Goal: Use online tool/utility: Utilize a website feature to perform a specific function

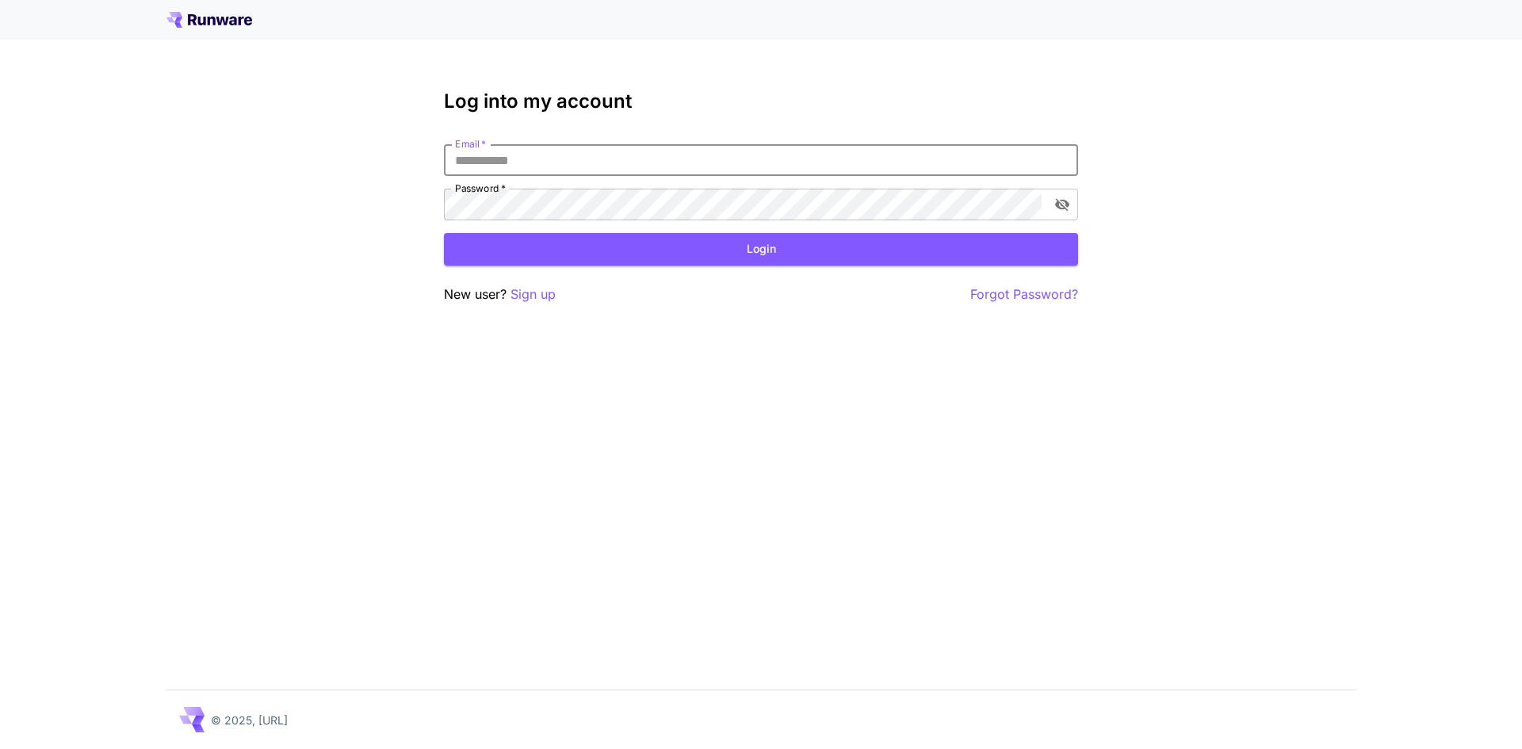
click at [598, 161] on input "Email   *" at bounding box center [761, 160] width 634 height 32
paste input "**********"
type input "**********"
click at [487, 250] on button "Login" at bounding box center [761, 249] width 634 height 32
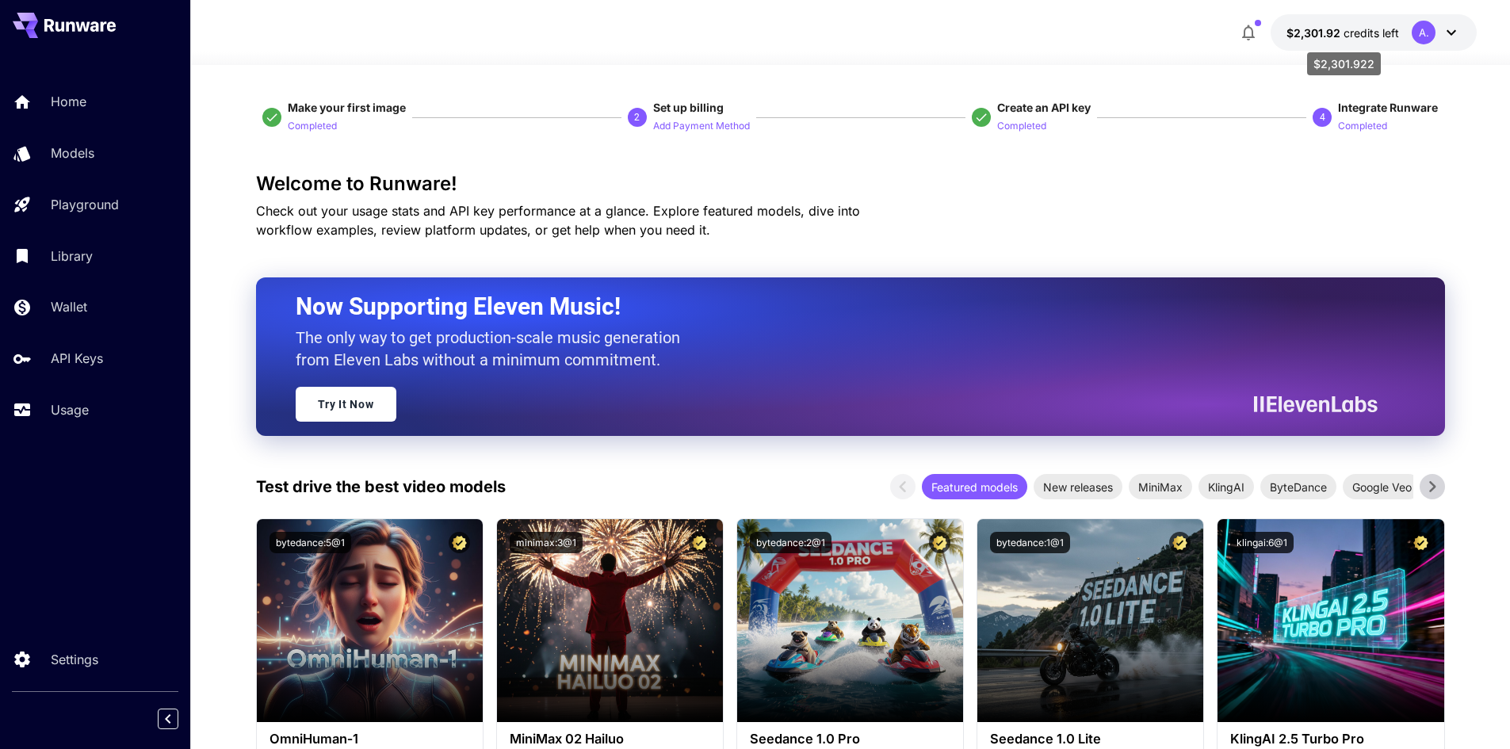
click at [1304, 40] on p "$2,301.92 credits left" at bounding box center [1342, 33] width 113 height 17
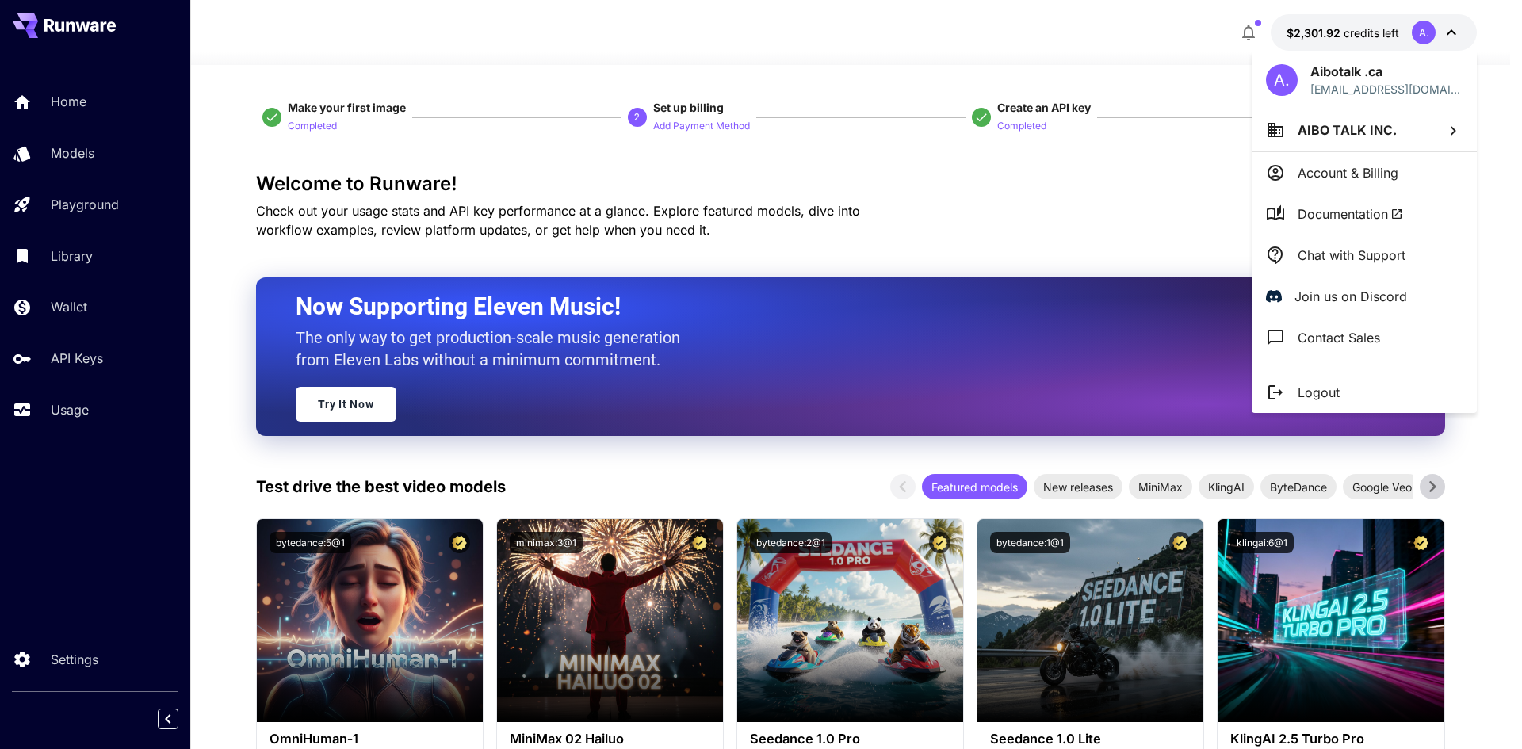
click at [1304, 40] on div at bounding box center [761, 374] width 1522 height 749
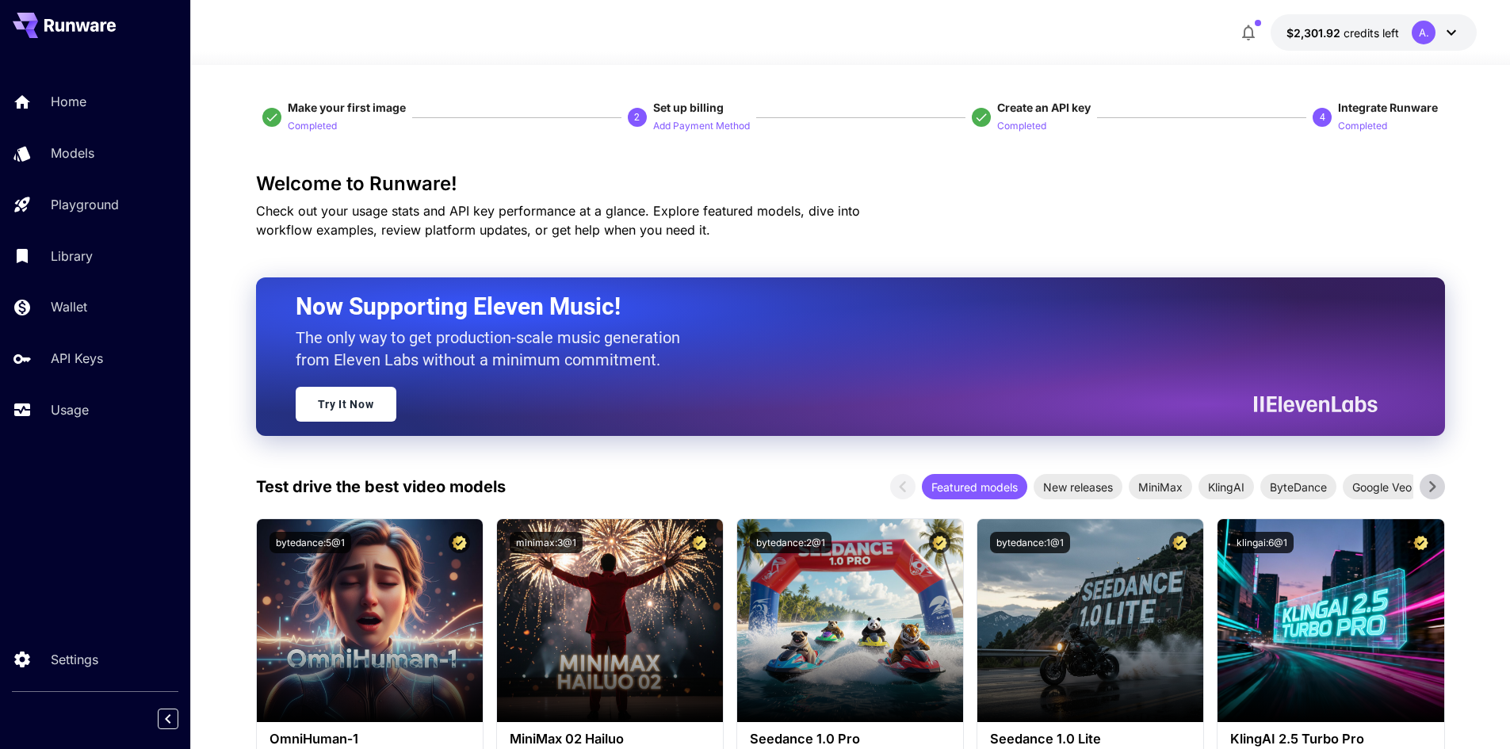
click at [1449, 36] on icon at bounding box center [1451, 32] width 19 height 19
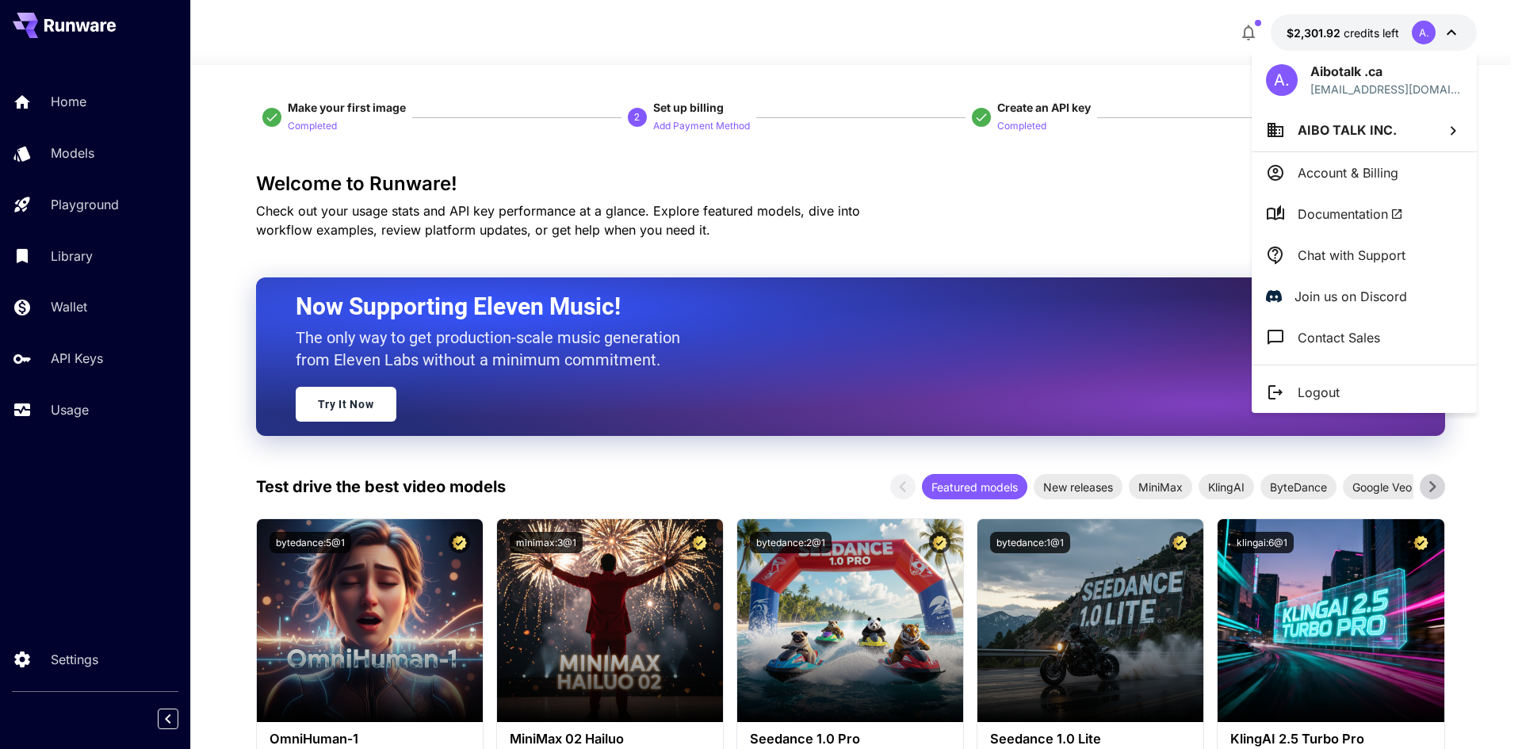
click at [71, 667] on div at bounding box center [761, 374] width 1522 height 749
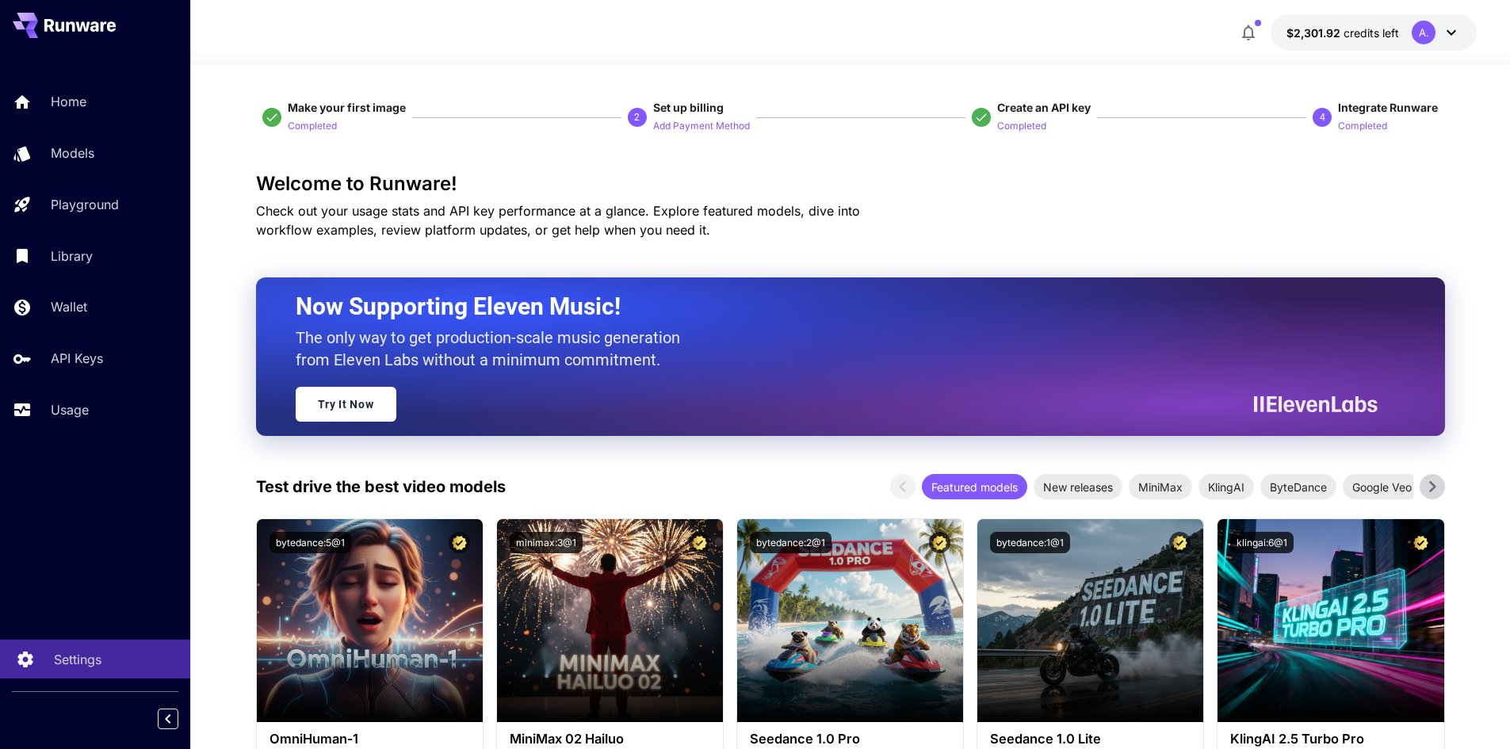
click at [79, 660] on p "Settings" at bounding box center [78, 659] width 48 height 19
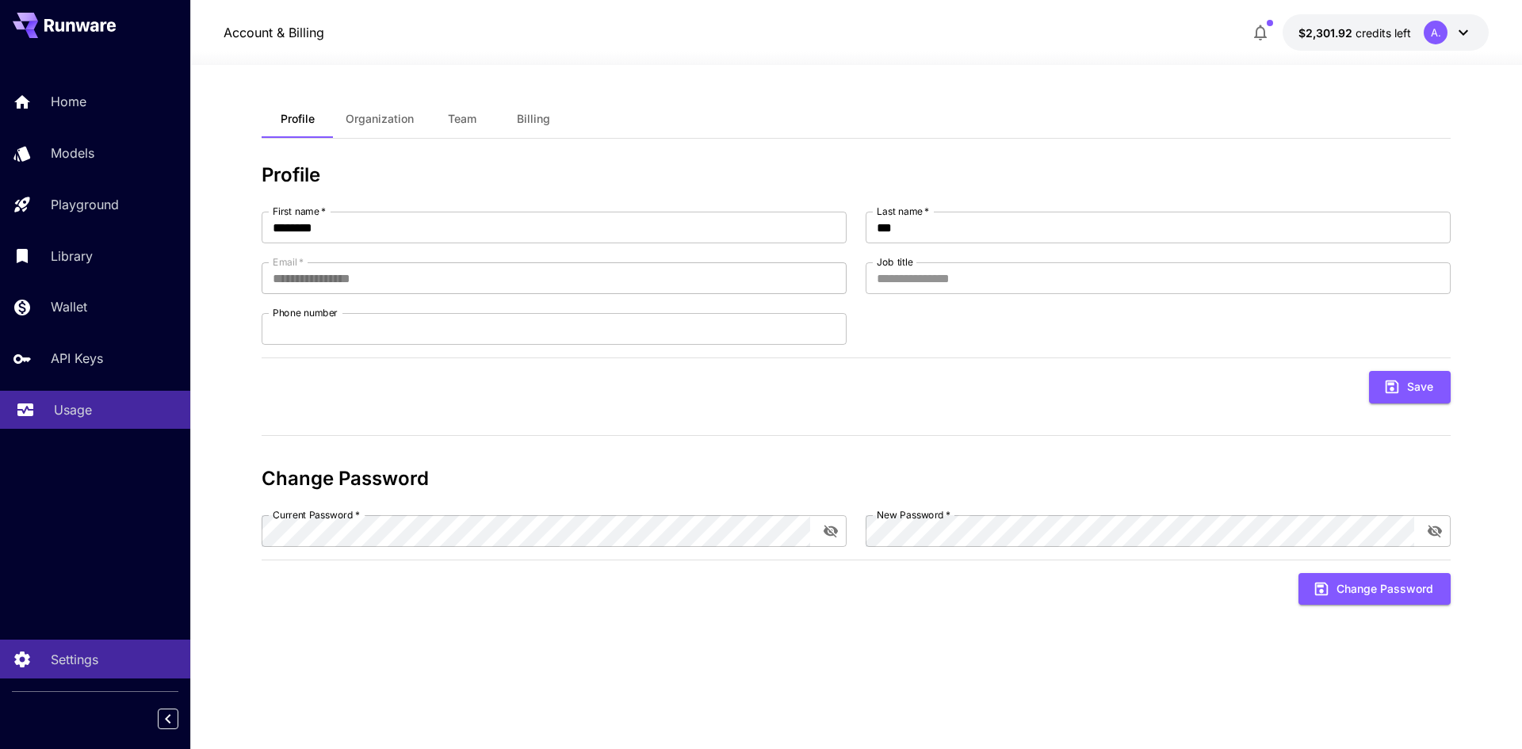
click at [37, 404] on link "Usage" at bounding box center [95, 410] width 190 height 39
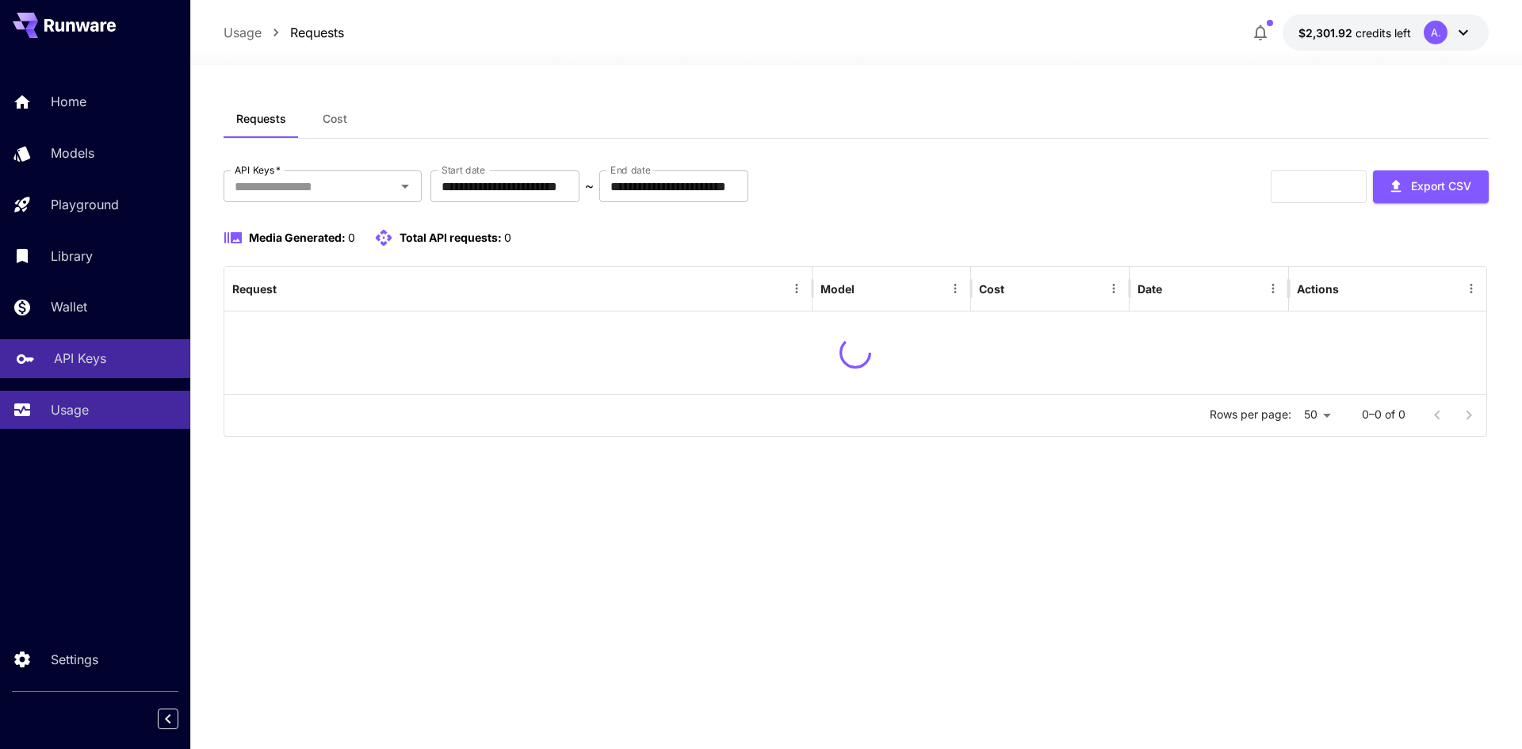
click at [67, 367] on p "API Keys" at bounding box center [80, 358] width 52 height 19
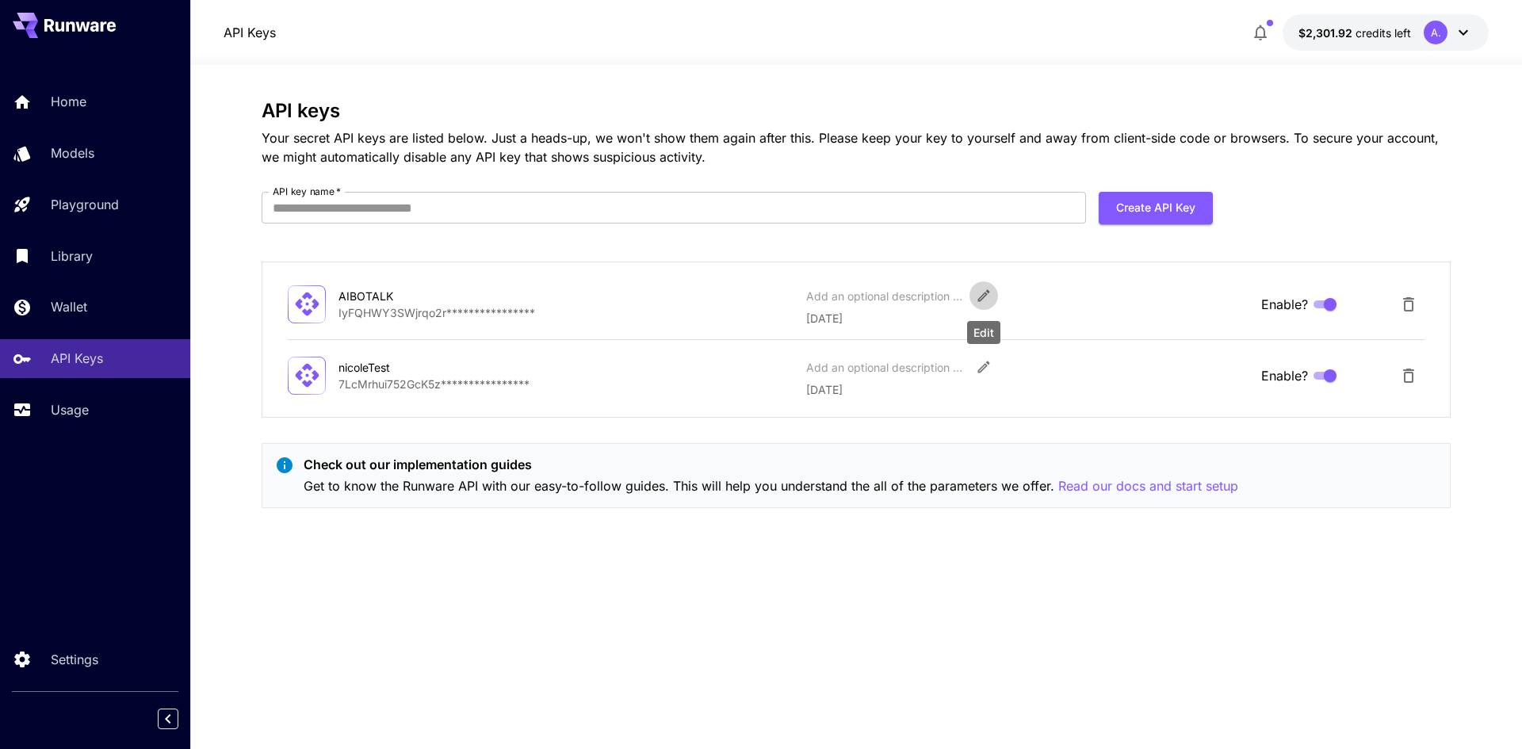
click at [982, 304] on button "Edit" at bounding box center [983, 295] width 29 height 29
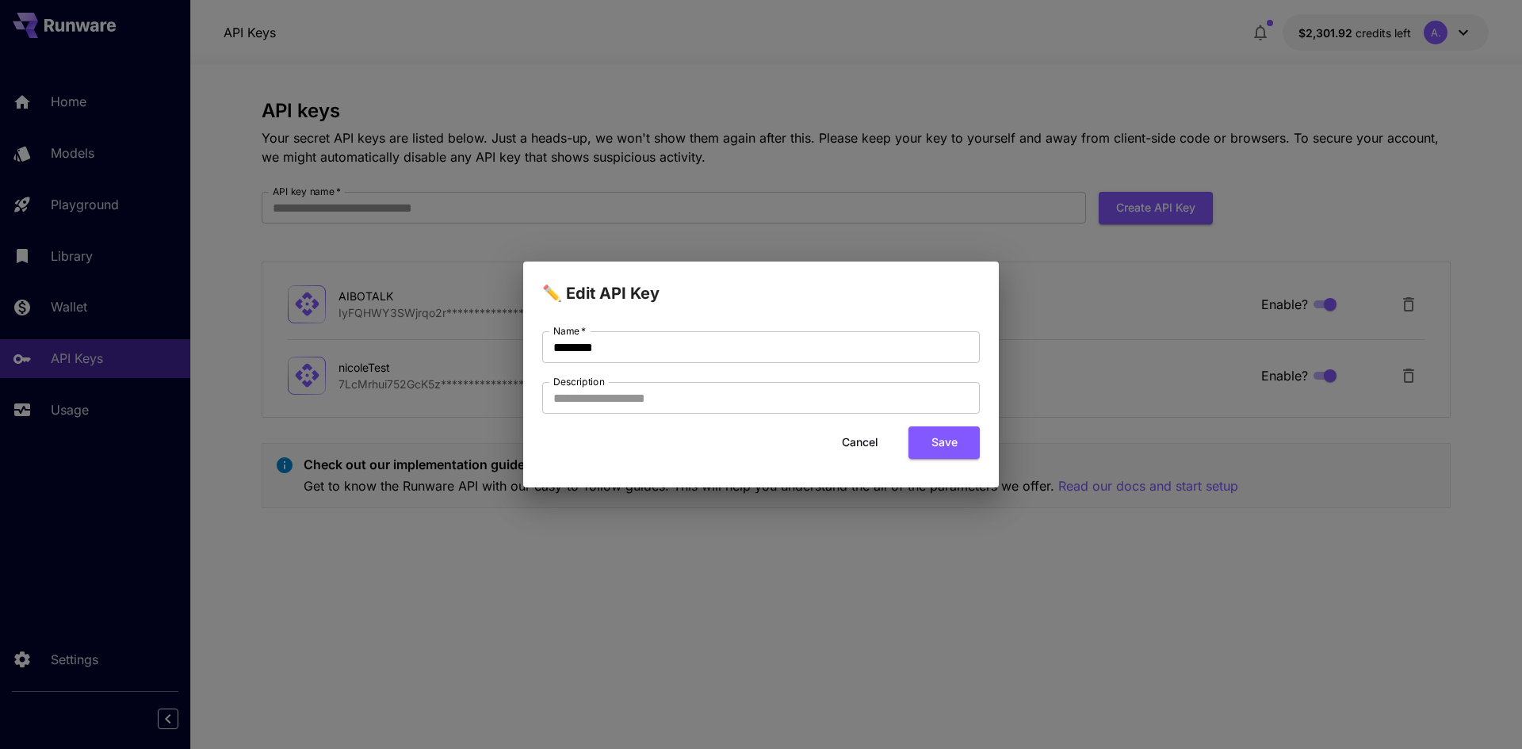
click at [836, 371] on div "Name   * ******** Name   * Description Description" at bounding box center [760, 372] width 437 height 82
click at [865, 438] on button "Cancel" at bounding box center [859, 442] width 71 height 32
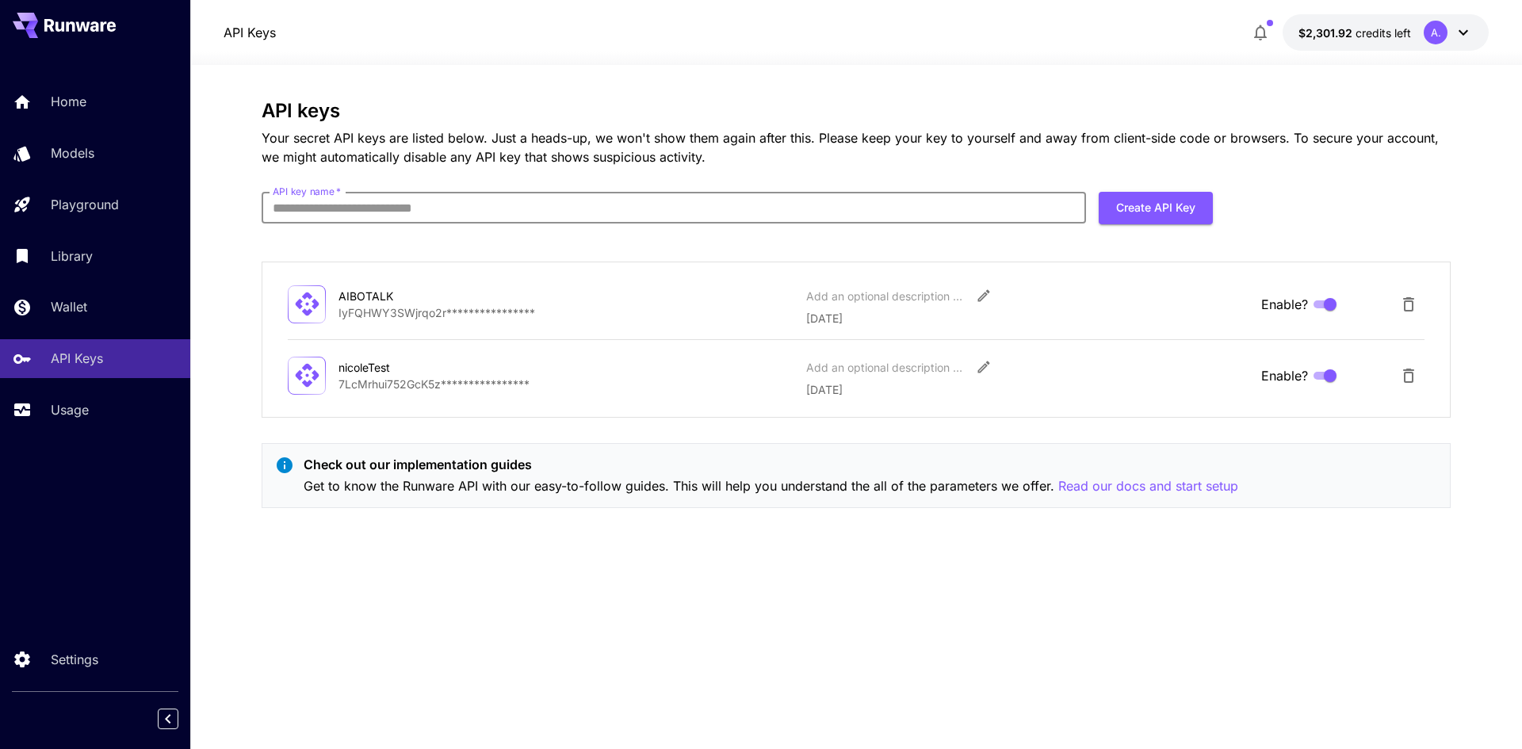
click at [362, 200] on input "API key name   *" at bounding box center [674, 208] width 824 height 32
click at [1401, 41] on button "$2,301.92 credits left A." at bounding box center [1385, 32] width 206 height 36
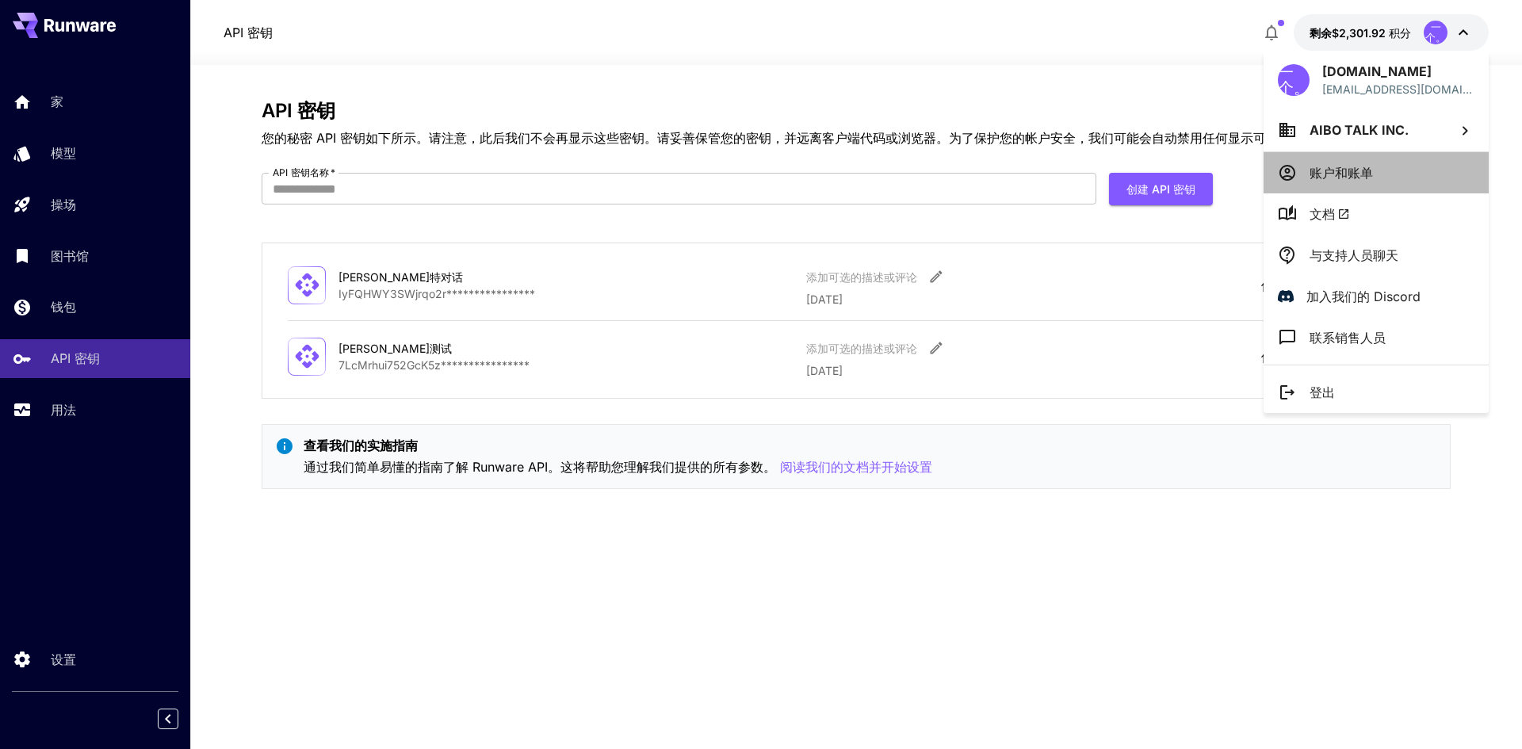
click at [1331, 181] on p "账户和账单" at bounding box center [1340, 172] width 63 height 19
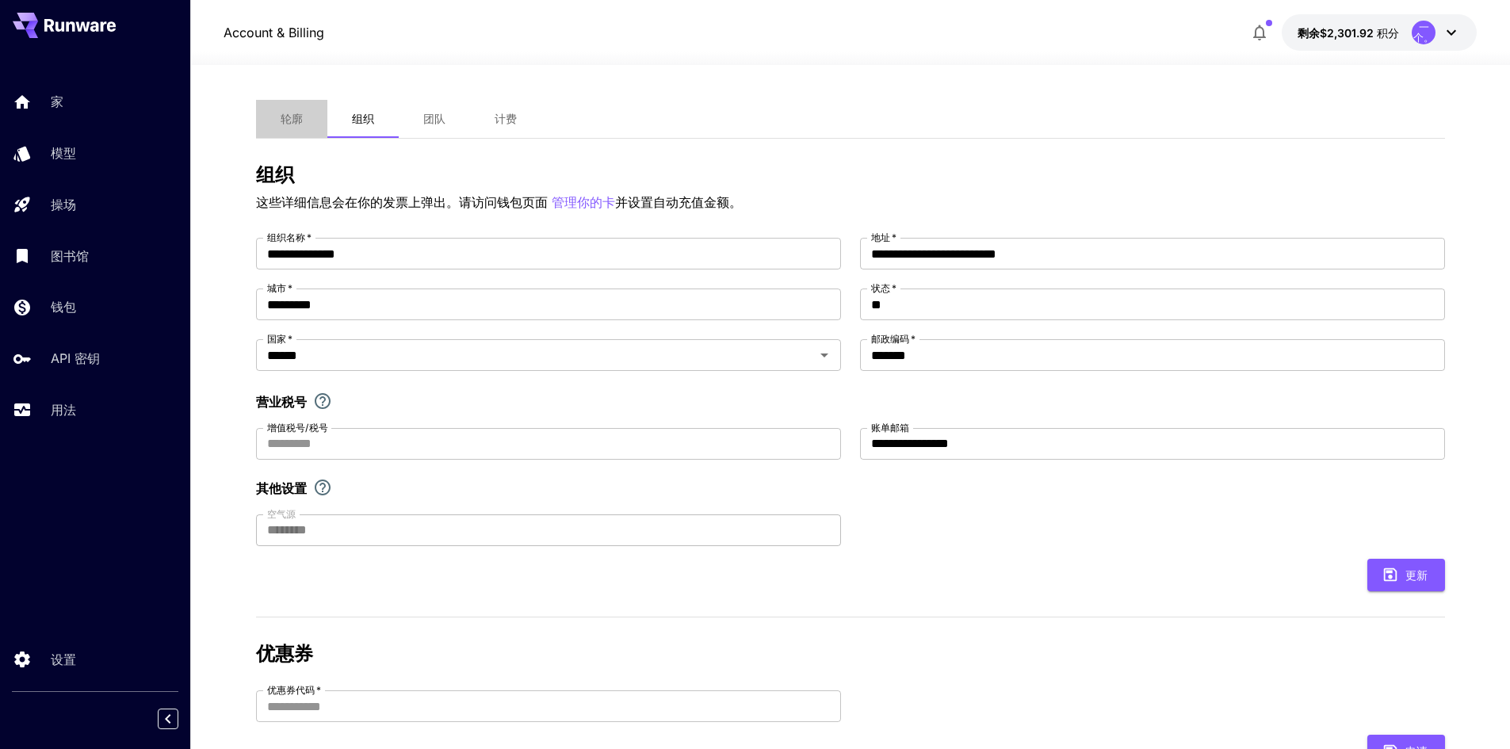
click at [311, 108] on button "轮廓" at bounding box center [291, 119] width 71 height 38
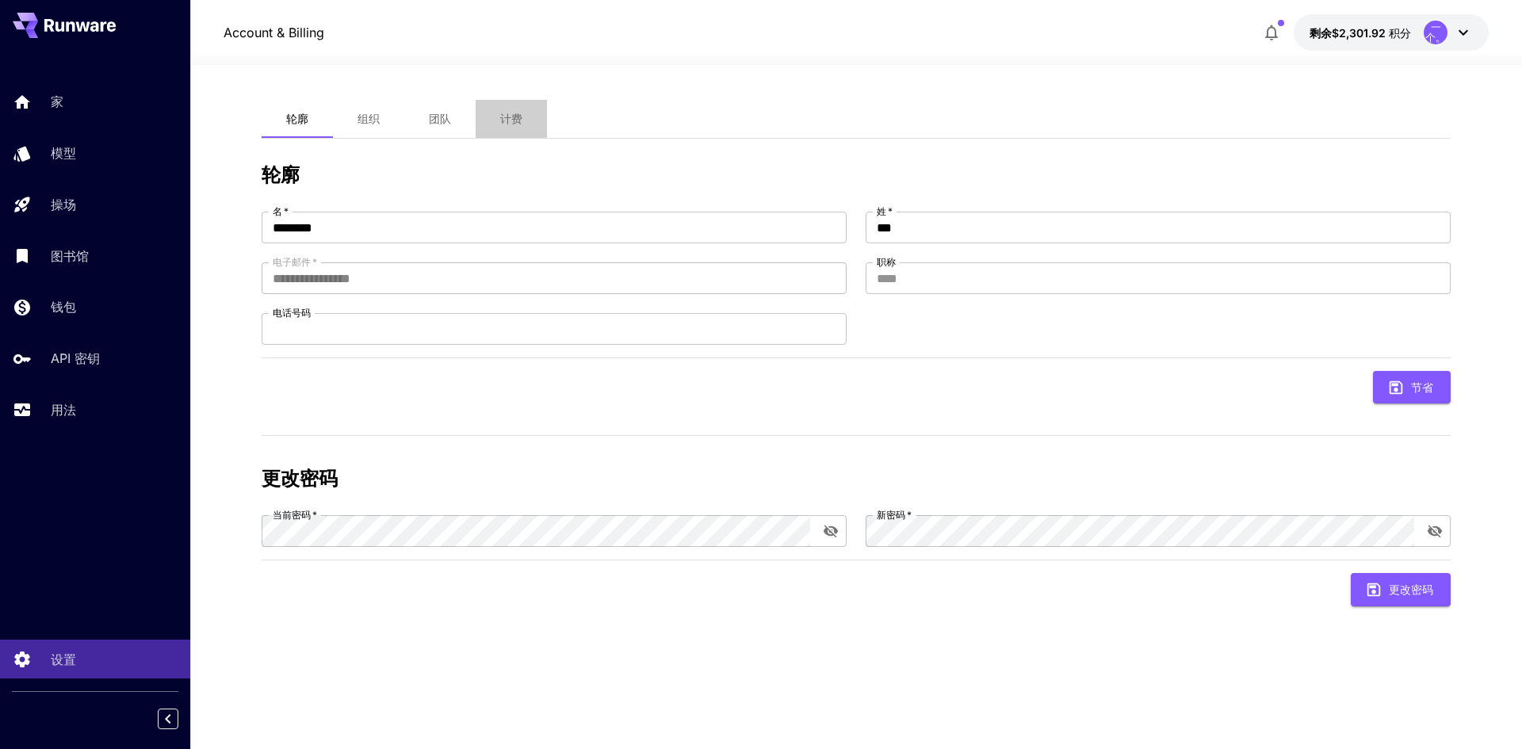
click at [521, 116] on font "计费" at bounding box center [511, 118] width 22 height 13
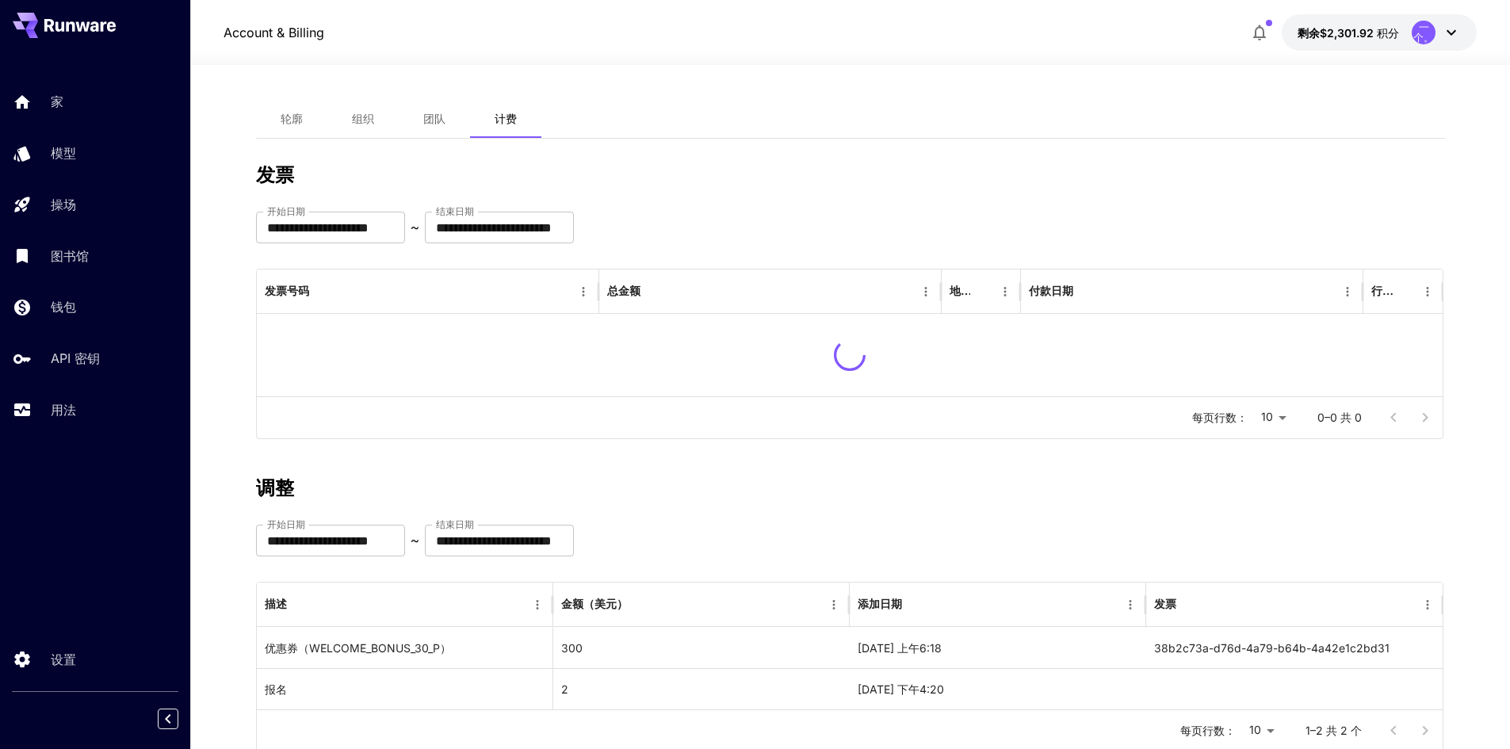
scroll to position [10, 0]
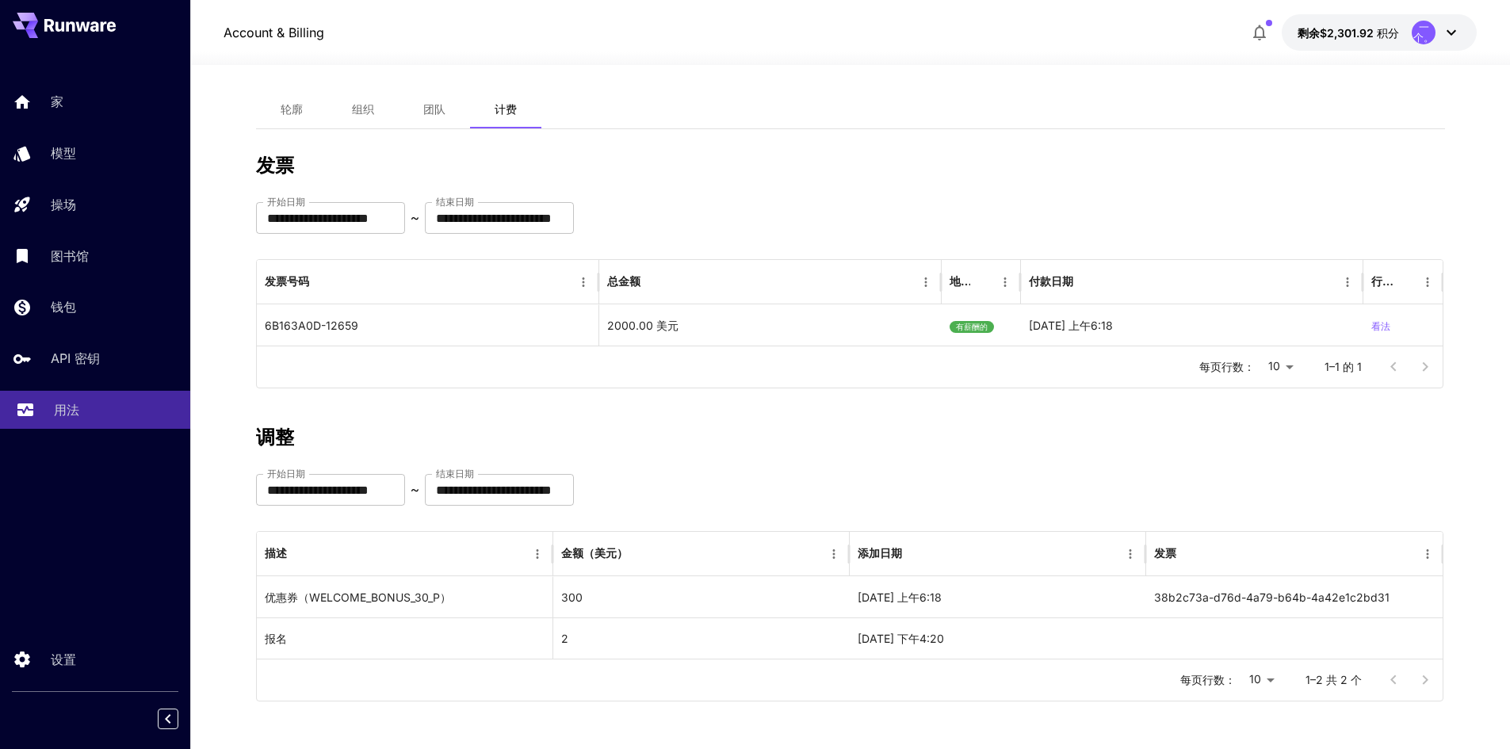
click at [90, 395] on link "用法" at bounding box center [95, 410] width 190 height 39
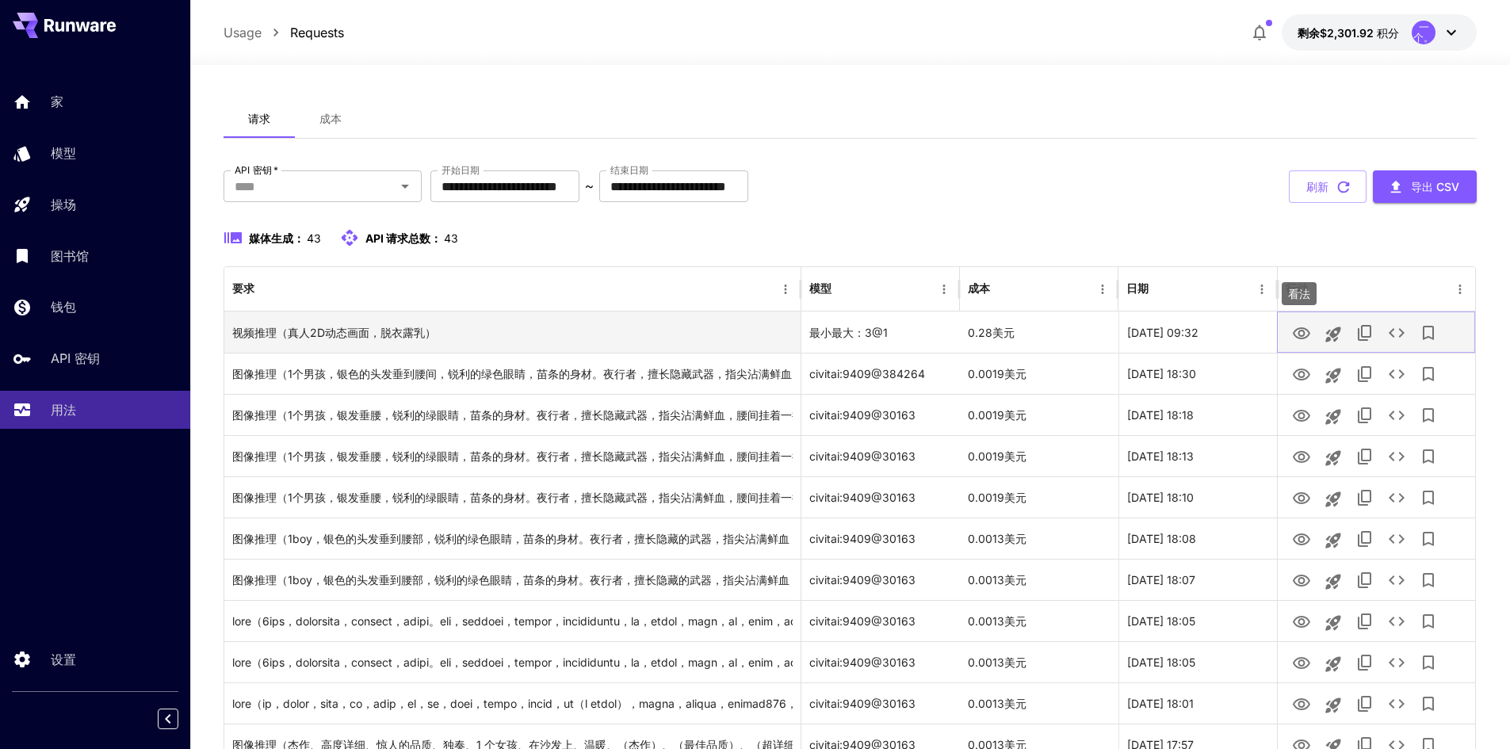
click at [1294, 335] on icon "看法" at bounding box center [1301, 333] width 17 height 12
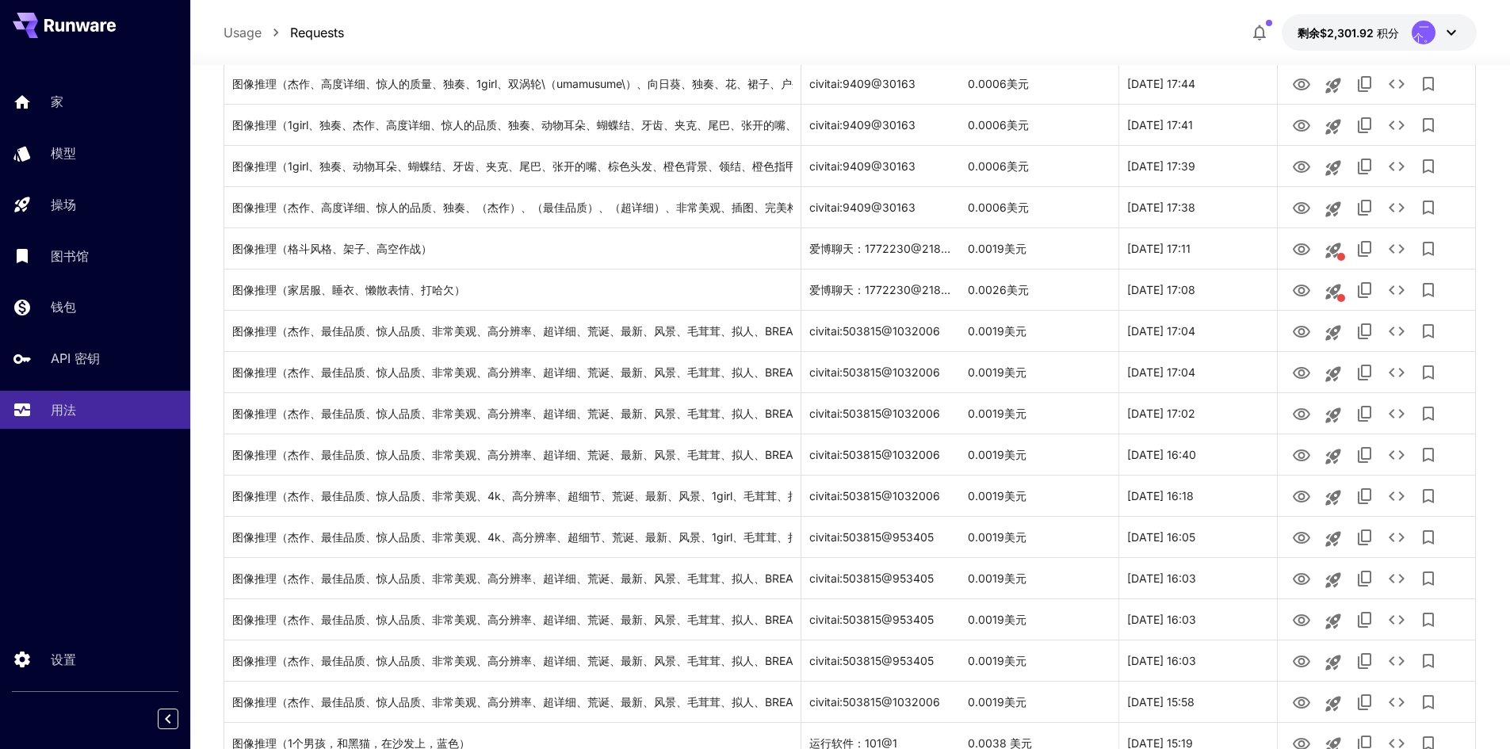
scroll to position [896, 0]
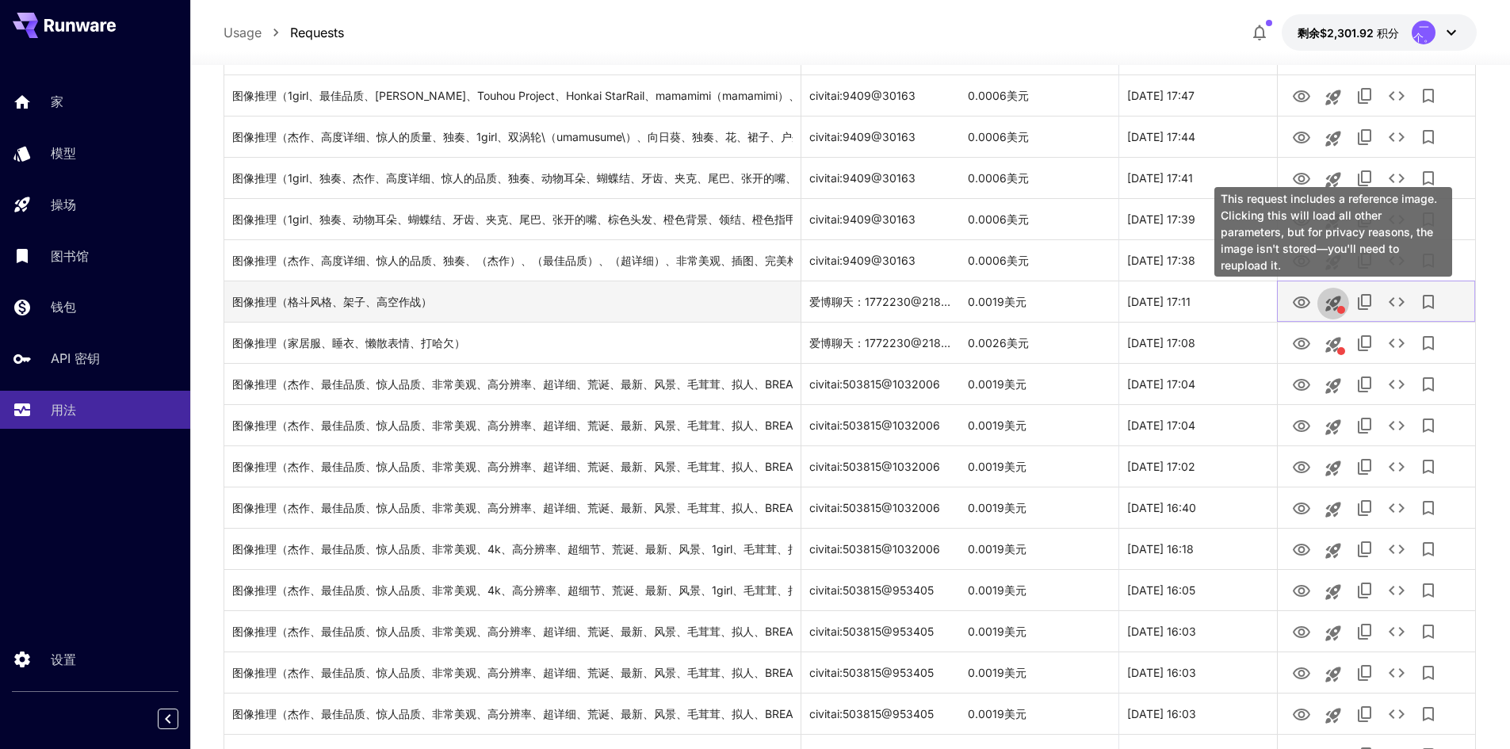
click at [1336, 307] on icon "此请求包含一张参考图片。点击此按钮将加载所有其他参数，但出于隐私原因，该图片不会被存储——您需要重新上传。" at bounding box center [1332, 303] width 15 height 15
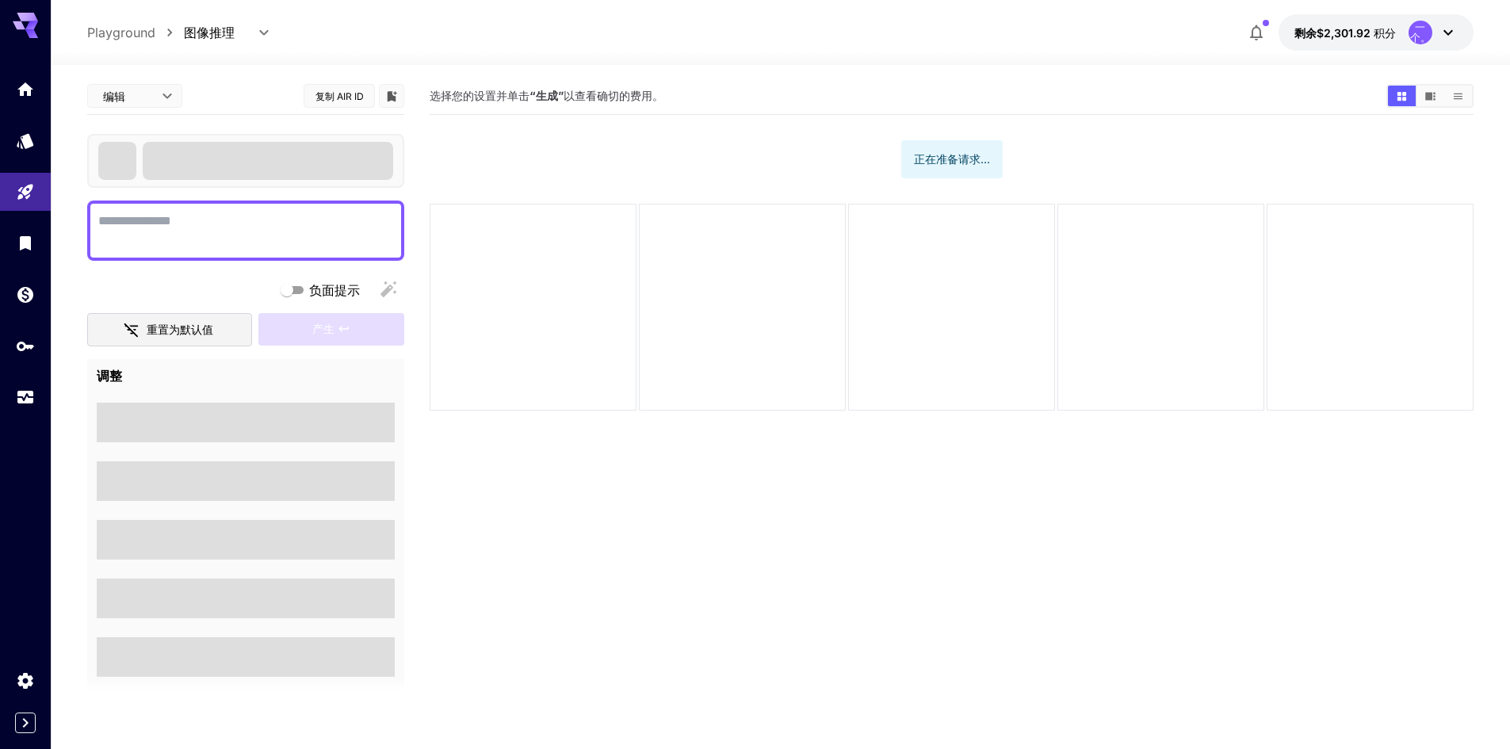
type textarea "**********"
